Goal: Check status: Check status

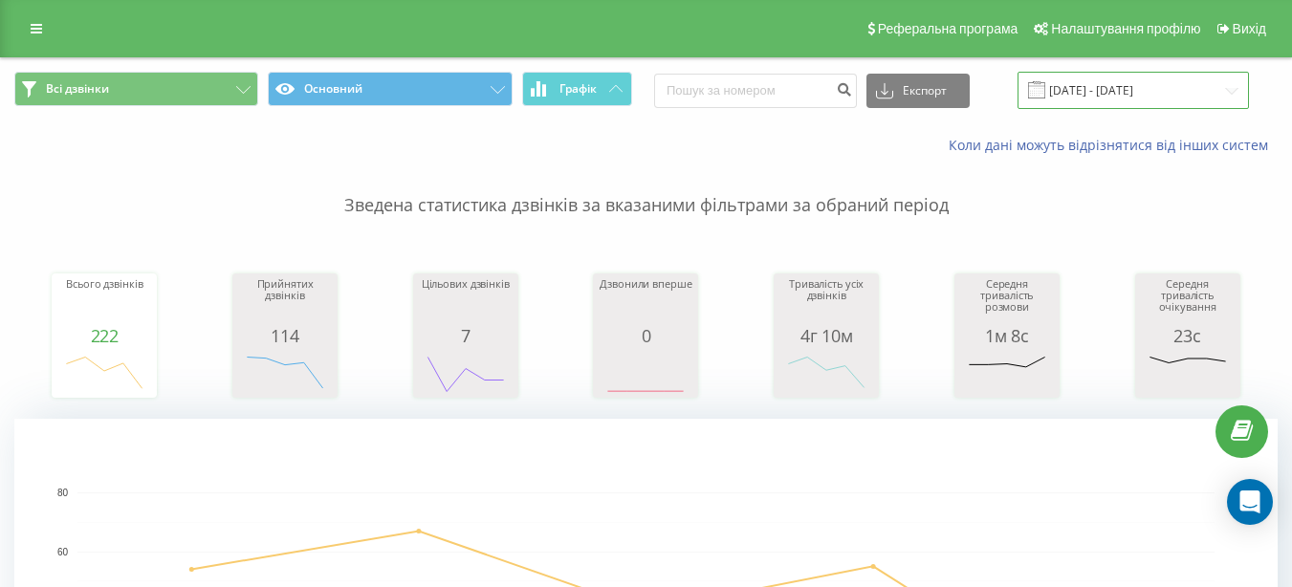
click at [1105, 94] on input "[DATE] - [DATE]" at bounding box center [1132, 90] width 231 height 37
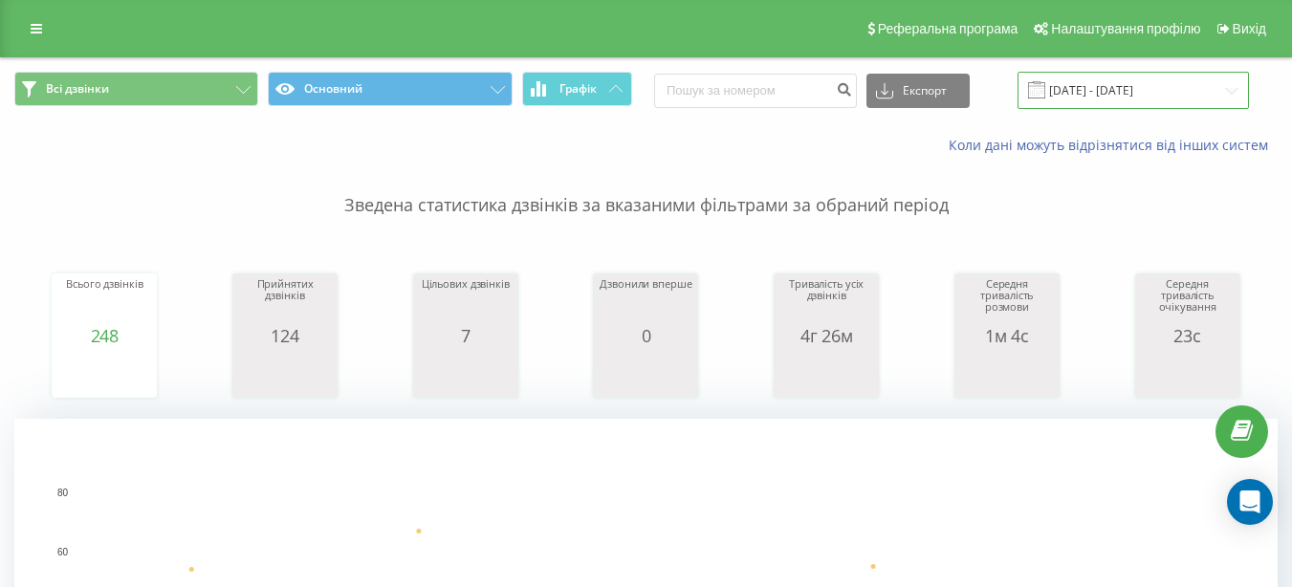
click at [1126, 95] on input "[DATE] - [DATE]" at bounding box center [1132, 90] width 231 height 37
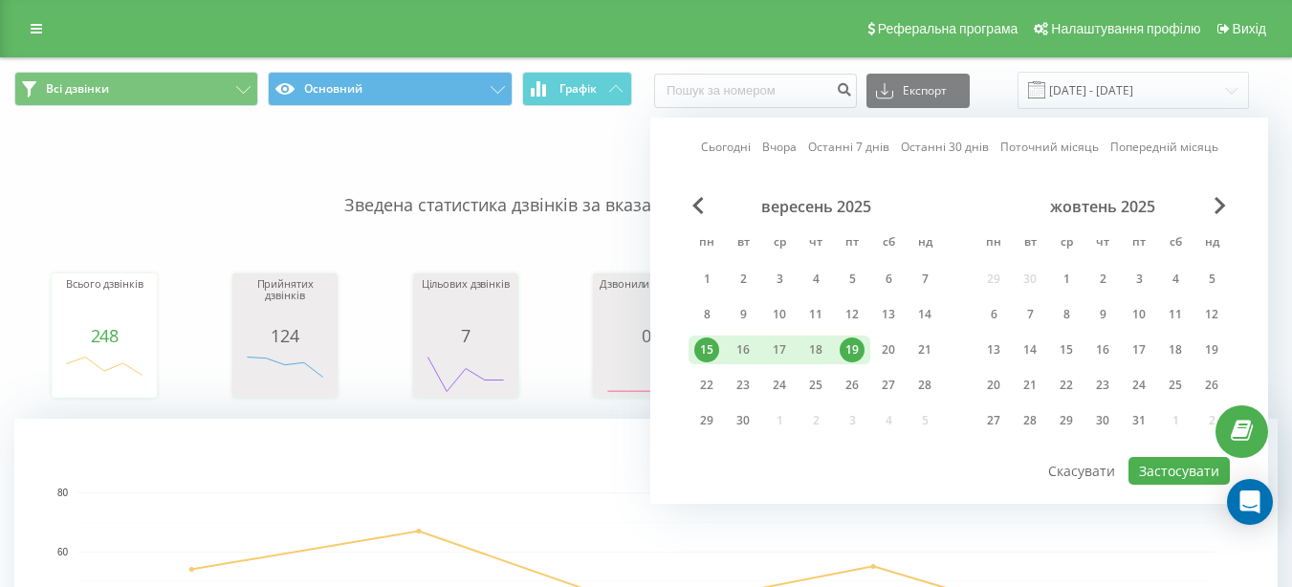
click at [856, 358] on div "19" at bounding box center [851, 350] width 25 height 25
click at [1167, 480] on button "Застосувати" at bounding box center [1178, 471] width 101 height 28
type input "[DATE] - [DATE]"
